Goal: Transaction & Acquisition: Purchase product/service

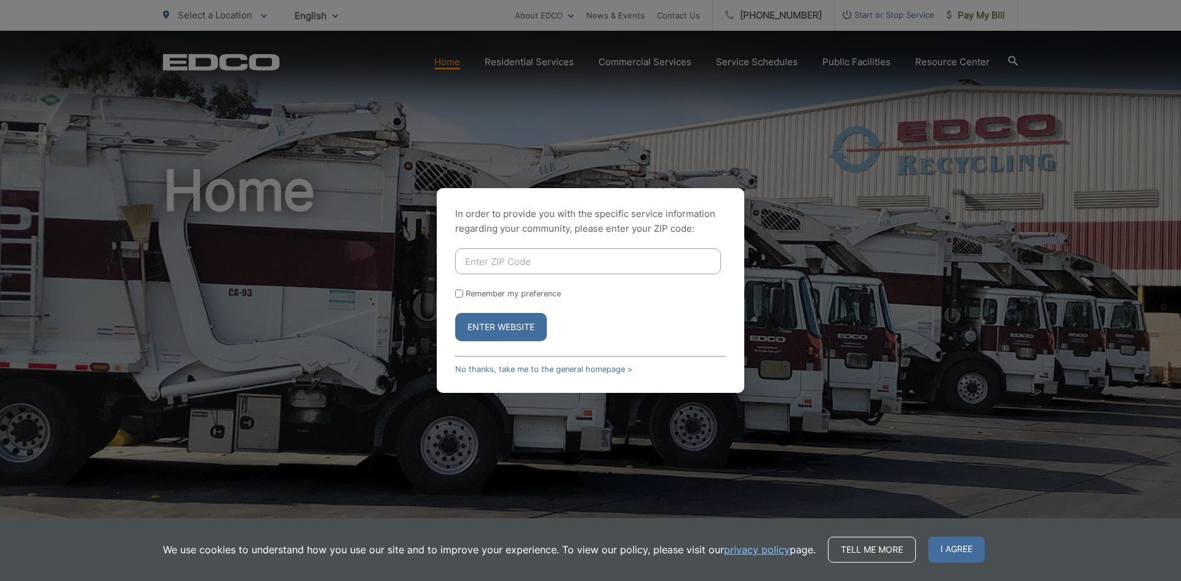
click at [503, 258] on input "Enter ZIP Code" at bounding box center [588, 261] width 266 height 26
type input "92084"
click at [505, 328] on button "Enter Website" at bounding box center [501, 327] width 92 height 28
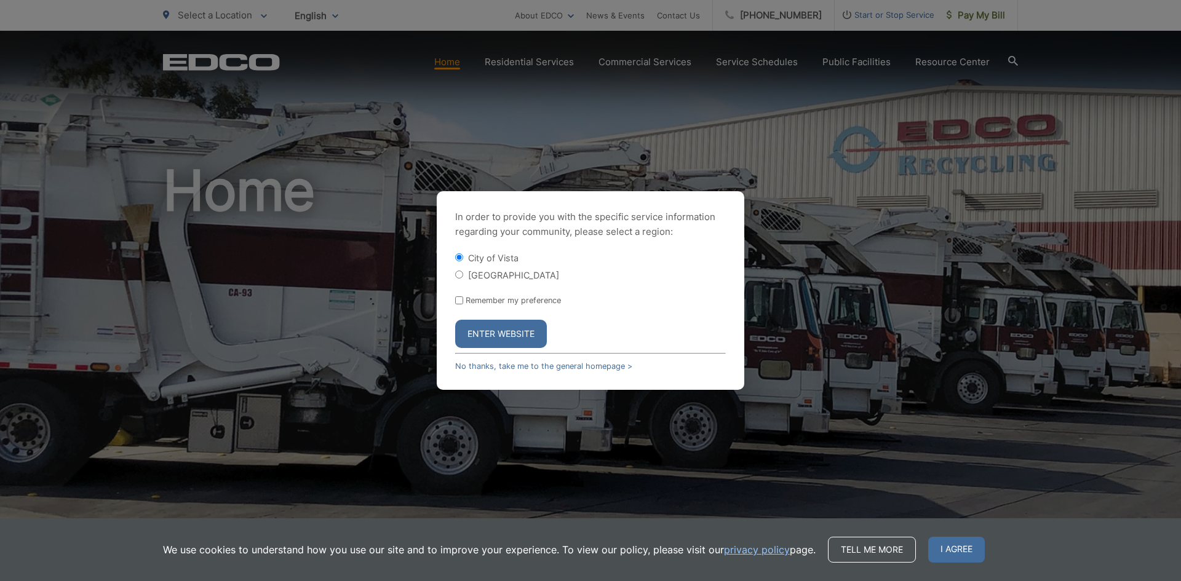
click at [515, 333] on button "Enter Website" at bounding box center [501, 334] width 92 height 28
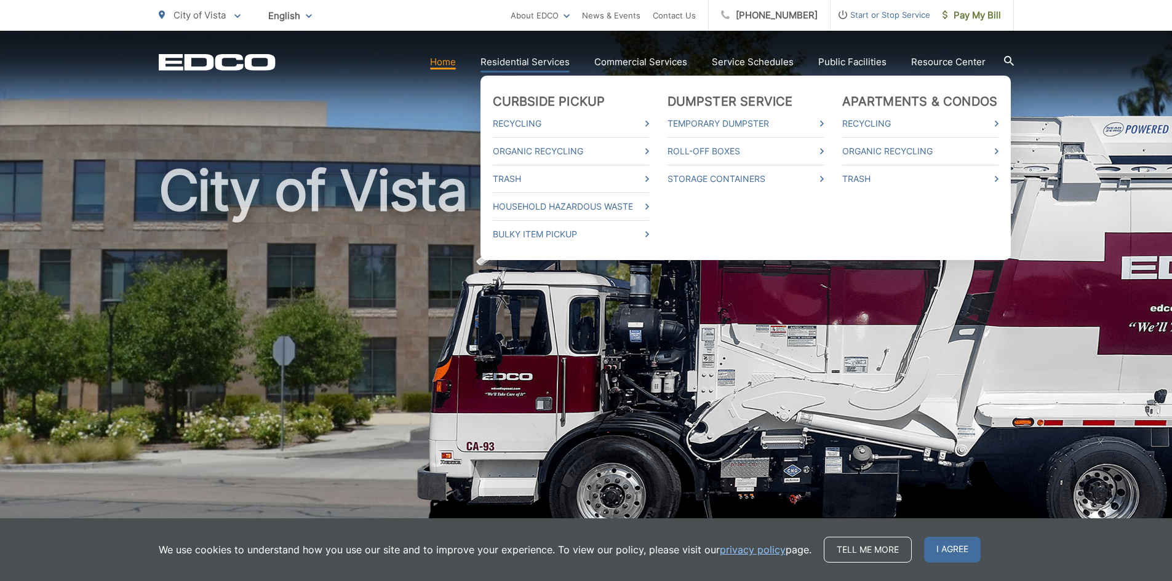
click at [533, 60] on link "Residential Services" at bounding box center [524, 62] width 89 height 15
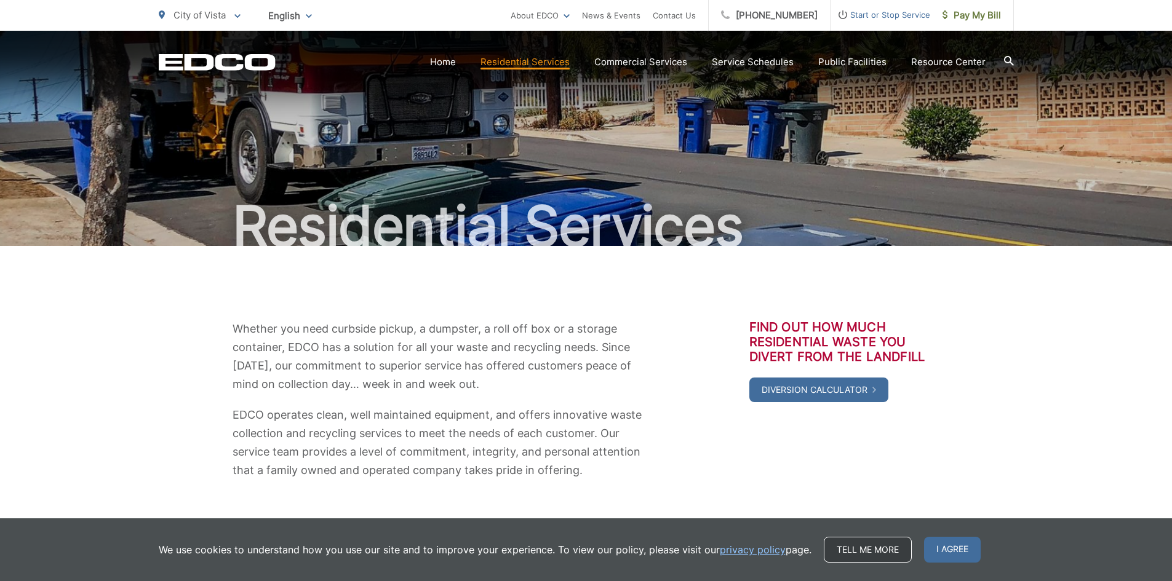
click at [841, 546] on link "Tell me more" at bounding box center [868, 550] width 88 height 26
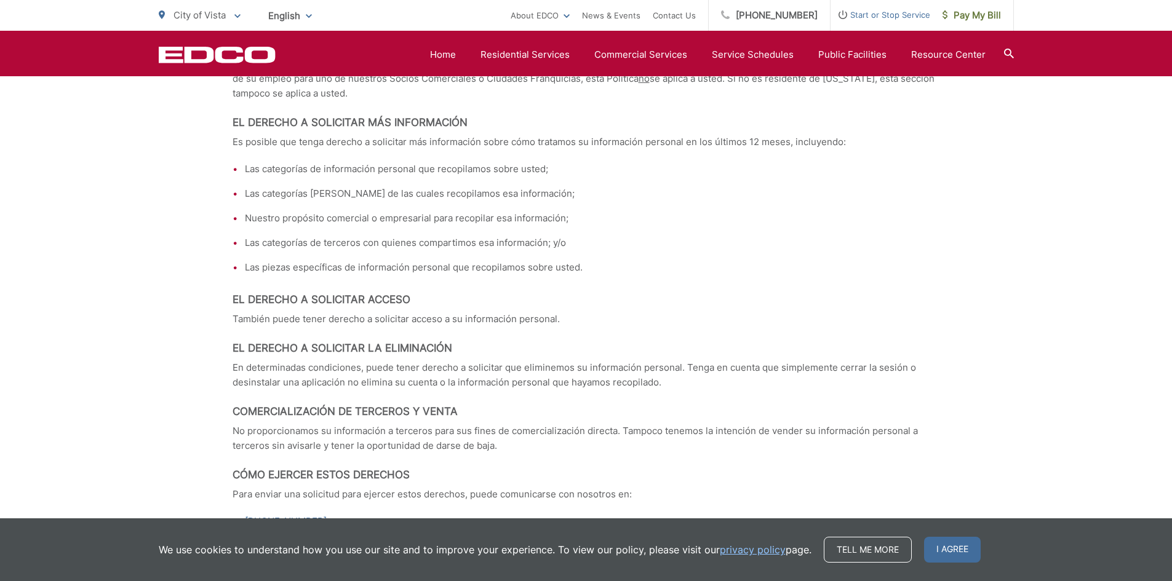
scroll to position [4921, 0]
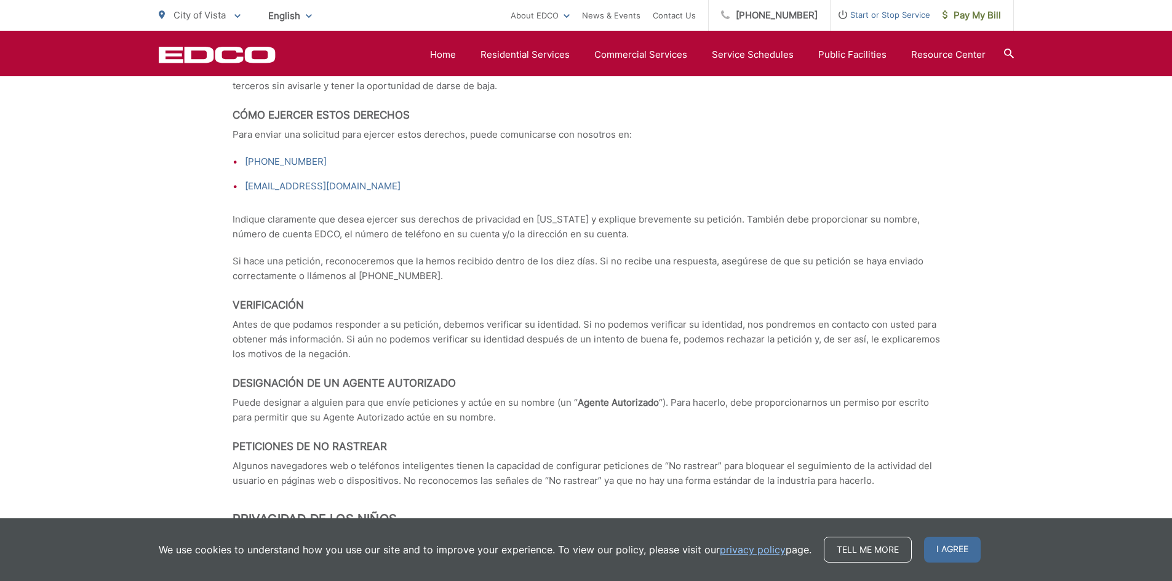
click at [239, 17] on icon at bounding box center [237, 16] width 6 height 4
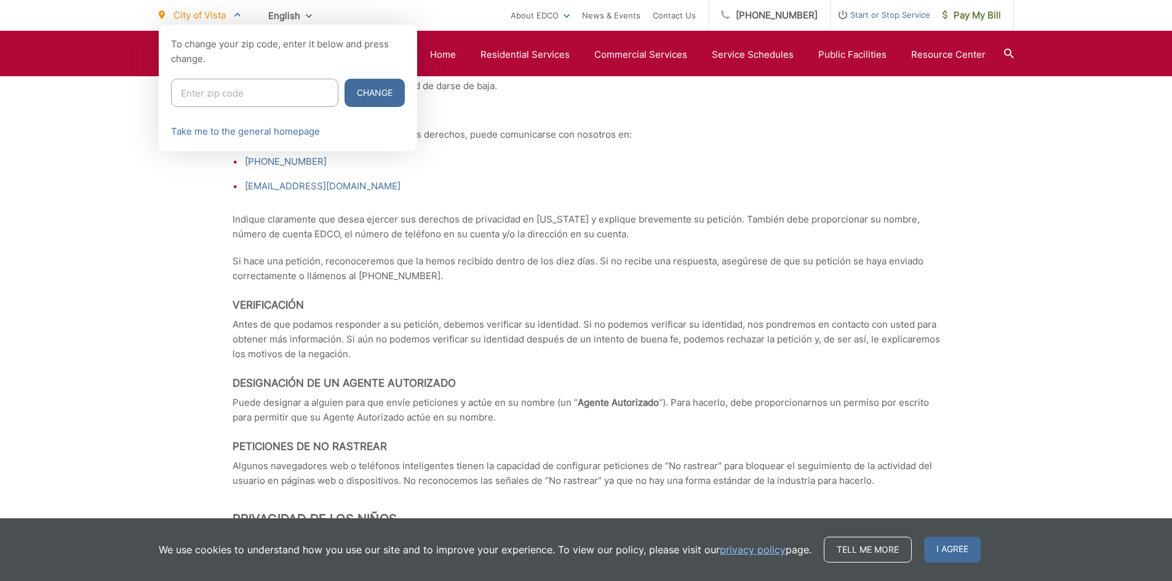
click at [239, 17] on span at bounding box center [237, 15] width 6 height 15
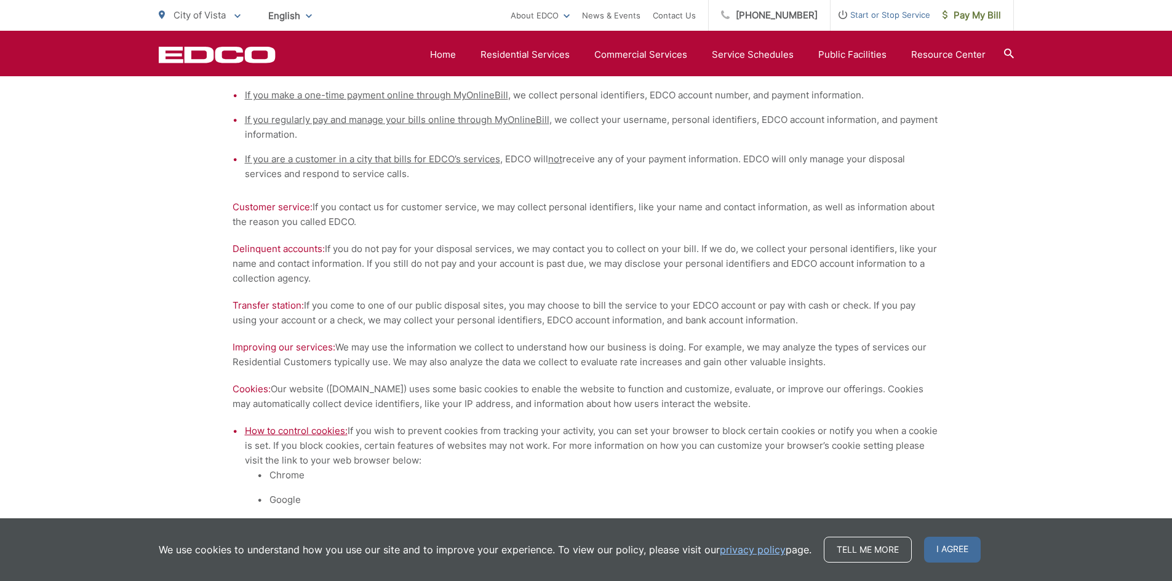
scroll to position [0, 0]
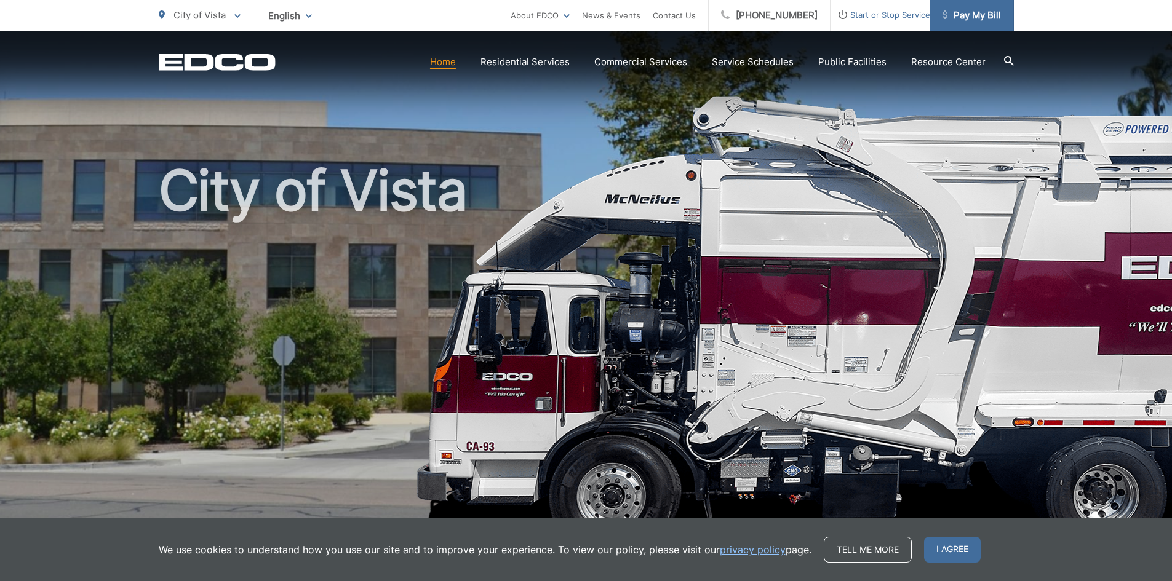
click at [974, 12] on span "Pay My Bill" at bounding box center [971, 15] width 58 height 15
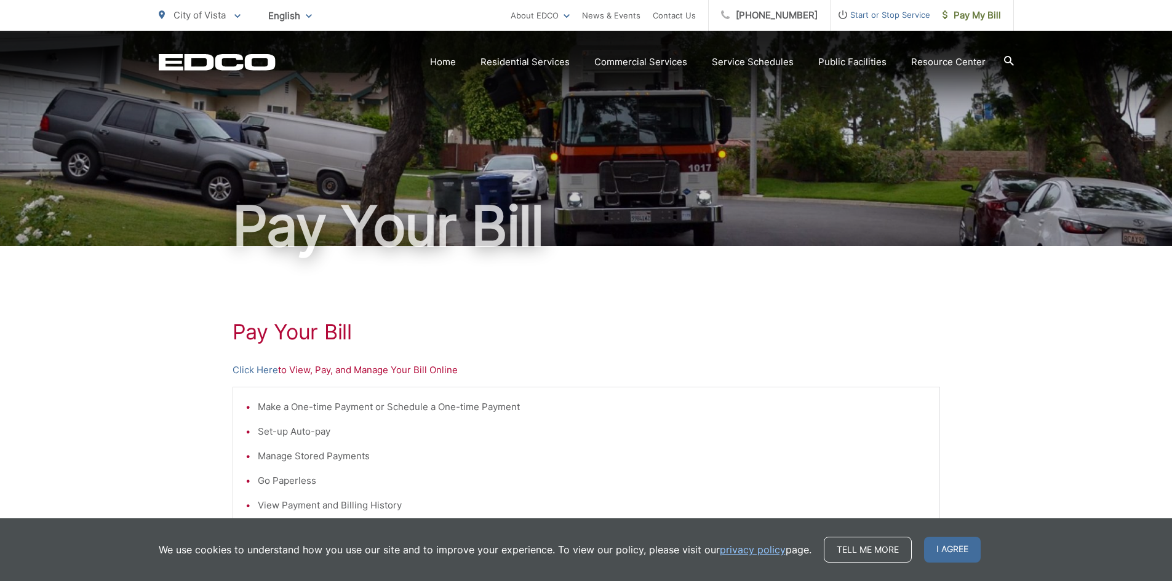
scroll to position [123, 0]
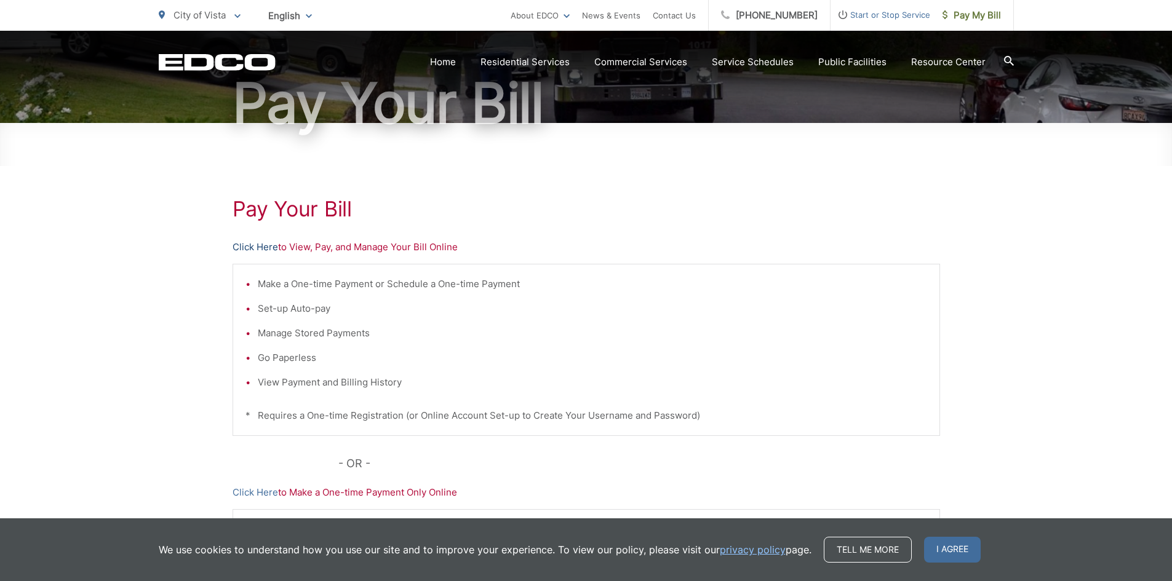
click at [257, 247] on link "Click Here" at bounding box center [256, 247] width 46 height 15
click at [257, 245] on link "Click Here" at bounding box center [256, 247] width 46 height 15
click at [255, 246] on link "Click Here" at bounding box center [256, 247] width 46 height 15
click at [258, 247] on link "Click Here" at bounding box center [256, 247] width 46 height 15
